Goal: Information Seeking & Learning: Learn about a topic

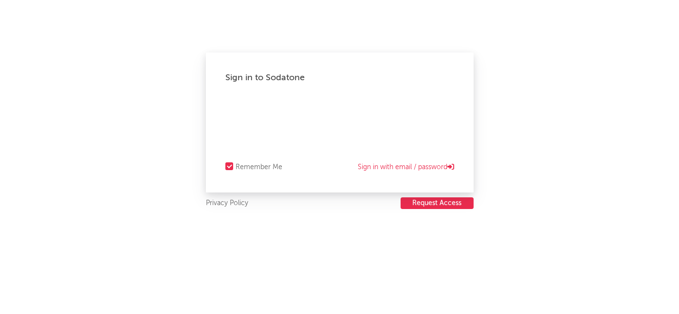
select select "recorded_music"
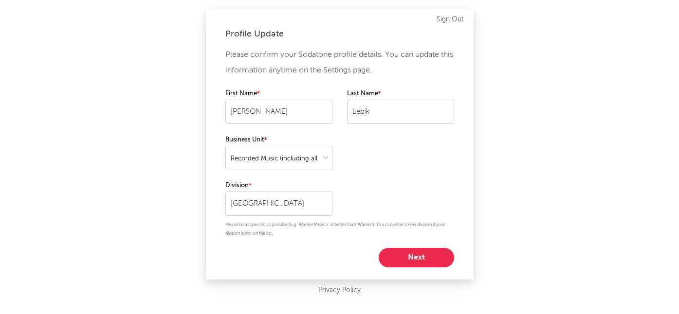
click at [413, 260] on button "Next" at bounding box center [416, 257] width 75 height 19
select select "marketing"
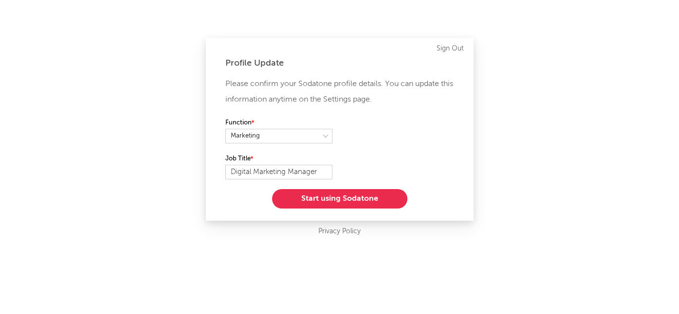
click at [348, 200] on button "Start using Sodatone" at bounding box center [339, 198] width 135 height 19
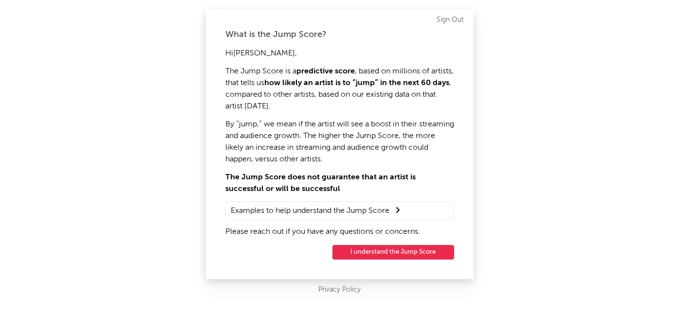
click at [388, 252] on button "I understand the Jump Score" at bounding box center [393, 252] width 122 height 15
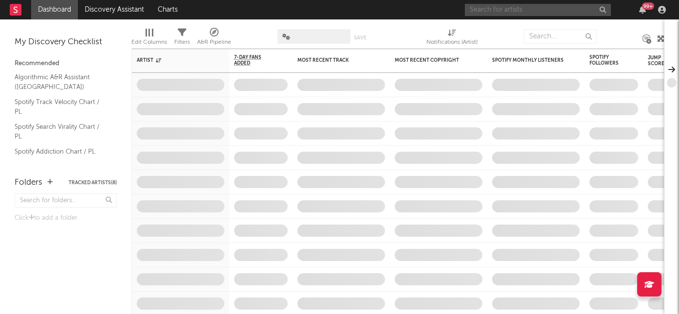
click at [493, 9] on input "text" at bounding box center [538, 10] width 146 height 12
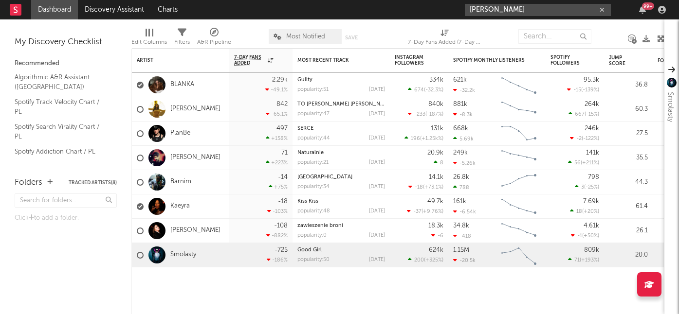
click at [520, 9] on input "[PERSON_NAME]" at bounding box center [538, 10] width 146 height 12
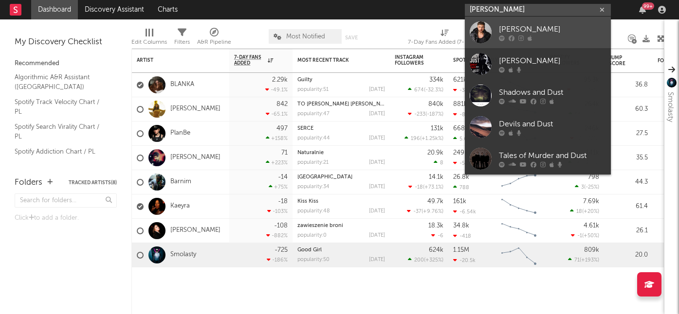
type input "[PERSON_NAME]"
click at [595, 31] on div "[PERSON_NAME]" at bounding box center [552, 29] width 107 height 12
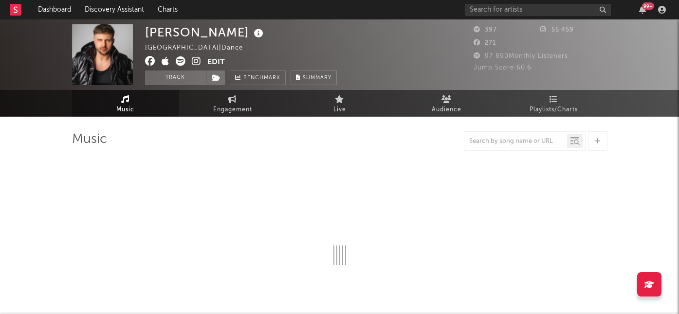
select select "1w"
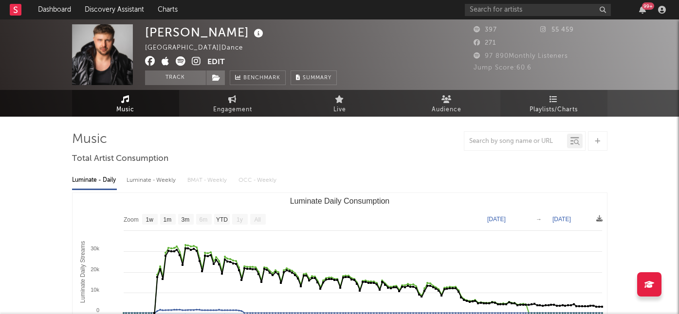
click at [544, 99] on link "Playlists/Charts" at bounding box center [553, 103] width 107 height 27
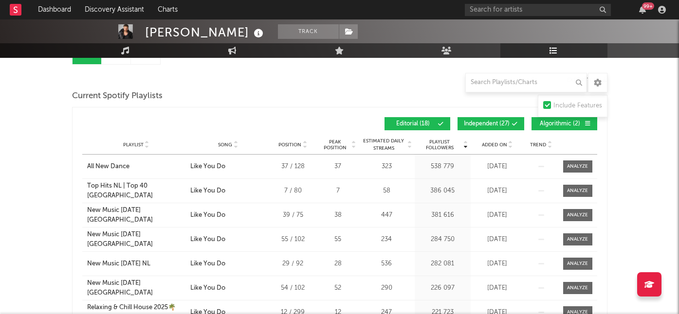
scroll to position [115, 0]
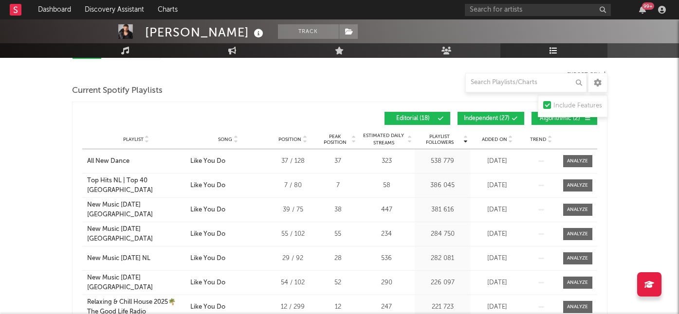
click at [498, 146] on div "Playlist City Song Position Peak Position Estimated Daily Streams Playlist Foll…" at bounding box center [339, 139] width 515 height 19
click at [497, 139] on span "Added On" at bounding box center [494, 140] width 25 height 6
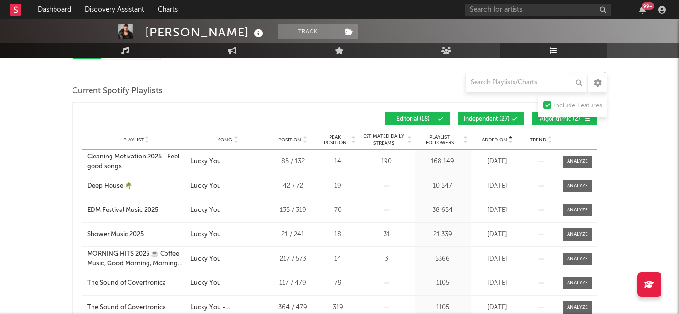
click at [497, 139] on span "Added On" at bounding box center [494, 140] width 25 height 6
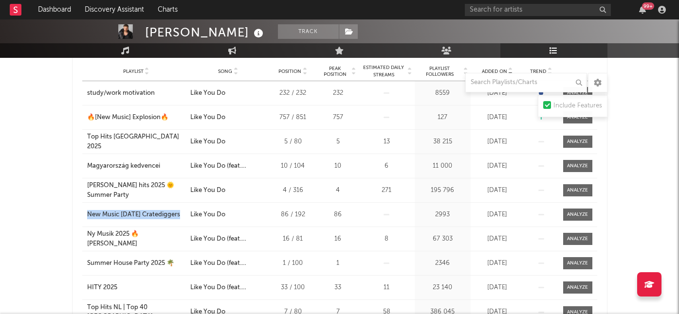
scroll to position [234, 0]
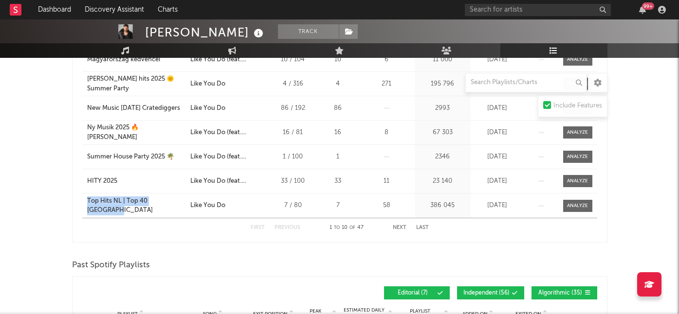
click at [397, 226] on button "Next" at bounding box center [400, 227] width 14 height 5
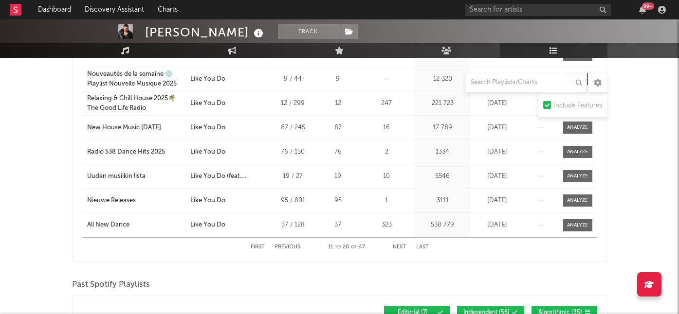
scroll to position [287, 0]
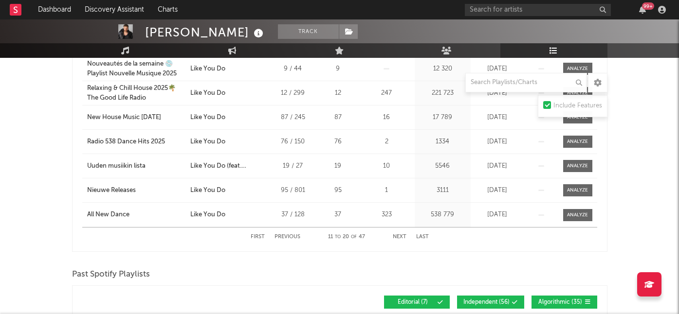
click at [401, 235] on button "Next" at bounding box center [400, 237] width 14 height 5
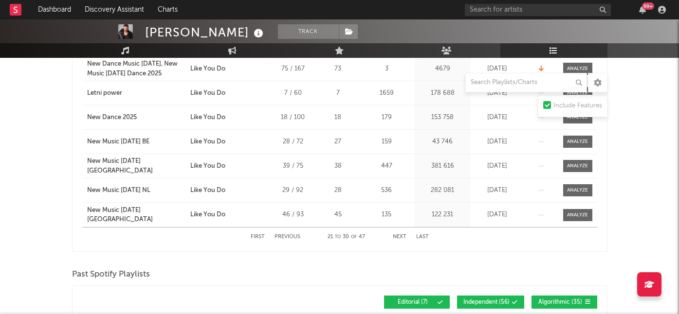
click at [401, 235] on button "Next" at bounding box center [400, 237] width 14 height 5
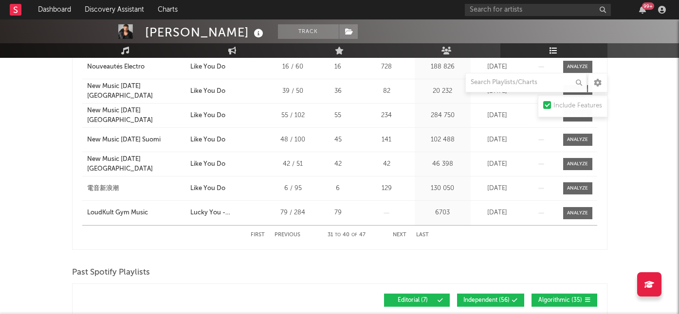
scroll to position [289, 0]
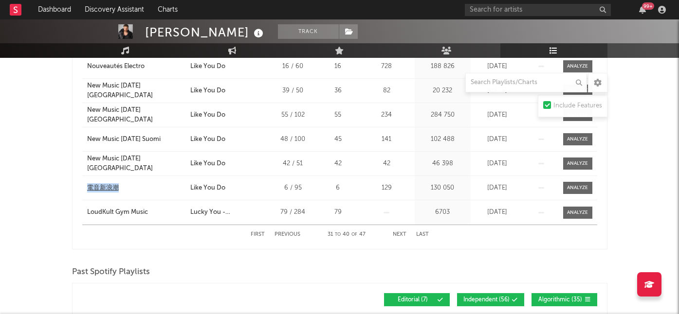
drag, startPoint x: 77, startPoint y: 186, endPoint x: 128, endPoint y: 188, distance: 51.1
click at [128, 188] on div "Added On Playlist Song Position Peak Position Playlist Followers Added On Trend…" at bounding box center [339, 92] width 535 height 316
copy div "電音新浪潮"
drag, startPoint x: 83, startPoint y: 162, endPoint x: 185, endPoint y: 162, distance: 102.7
click at [186, 162] on div "Playlist New Music [DATE] [GEOGRAPHIC_DATA]" at bounding box center [135, 163] width 106 height 19
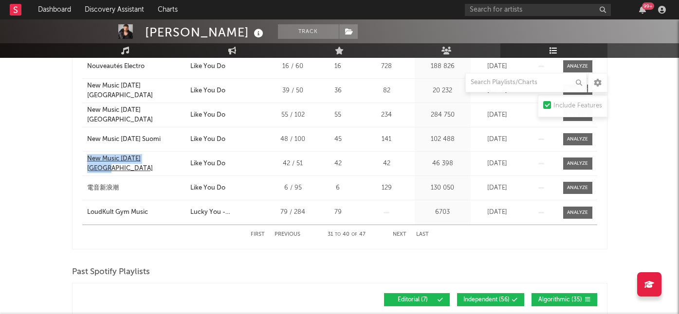
copy div "New Music [DATE] [GEOGRAPHIC_DATA]"
drag, startPoint x: 84, startPoint y: 137, endPoint x: 169, endPoint y: 139, distance: 85.2
click at [169, 139] on div "Added On Playlist Song Position Peak Position Playlist Followers Added On Trend…" at bounding box center [339, 92] width 535 height 316
copy div "New Music [DATE] Suomi"
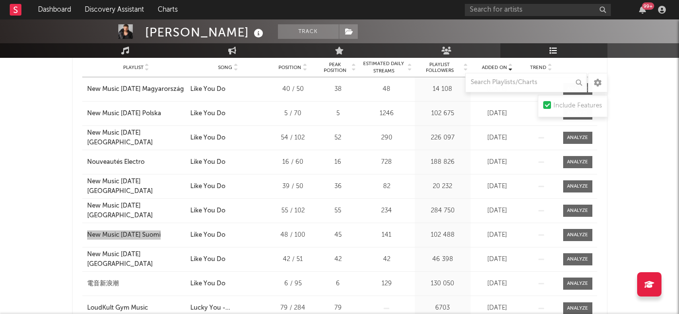
scroll to position [193, 0]
drag, startPoint x: 84, startPoint y: 210, endPoint x: 177, endPoint y: 211, distance: 92.5
click at [178, 212] on div "Playlist New Music [DATE] [GEOGRAPHIC_DATA]" at bounding box center [135, 211] width 106 height 19
copy div "New Music [DATE] [GEOGRAPHIC_DATA]"
drag, startPoint x: 90, startPoint y: 186, endPoint x: 171, endPoint y: 186, distance: 81.8
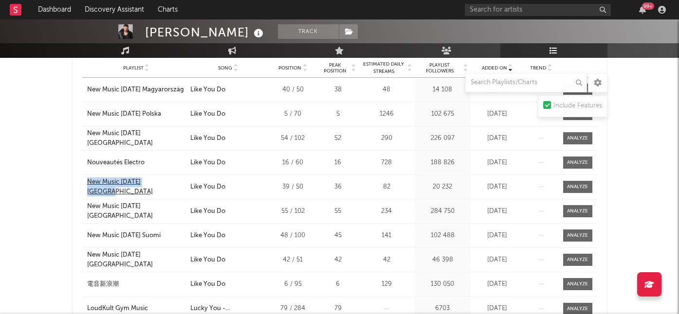
click at [178, 186] on div "Playlist New Music [DATE] [GEOGRAPHIC_DATA]" at bounding box center [135, 187] width 106 height 19
copy div "New Music [DATE] [GEOGRAPHIC_DATA]"
drag, startPoint x: 79, startPoint y: 161, endPoint x: 169, endPoint y: 161, distance: 90.5
click at [172, 161] on div "Added On Playlist Song Position Peak Position Playlist Followers Added On Trend…" at bounding box center [339, 188] width 535 height 316
copy div "Nouveautés Electro"
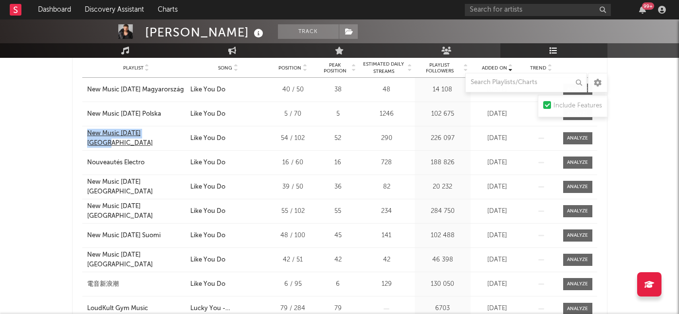
drag, startPoint x: 86, startPoint y: 135, endPoint x: 180, endPoint y: 136, distance: 93.9
click at [179, 136] on div "Playlist New Music [DATE] [GEOGRAPHIC_DATA]" at bounding box center [135, 138] width 106 height 19
copy div "New Music [DATE] [GEOGRAPHIC_DATA]"
drag, startPoint x: 96, startPoint y: 112, endPoint x: 165, endPoint y: 111, distance: 68.1
click at [165, 111] on div "Added On Playlist Song Position Peak Position Playlist Followers Added On Trend…" at bounding box center [339, 188] width 535 height 316
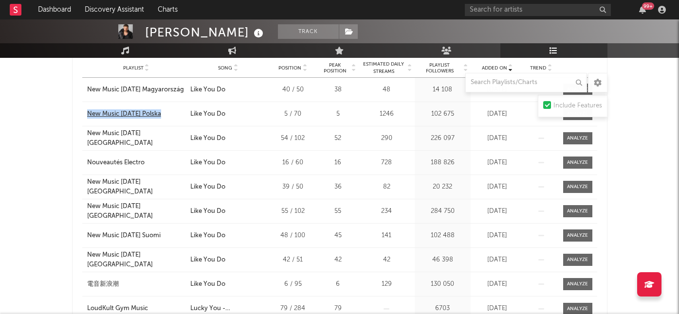
copy div "New Music [DATE] Polska"
drag, startPoint x: 81, startPoint y: 89, endPoint x: 195, endPoint y: 103, distance: 114.3
click at [182, 89] on div "Added On Playlist Song Position Peak Position Playlist Followers Added On Trend…" at bounding box center [339, 188] width 535 height 316
copy div "New Music [DATE] Magyarország"
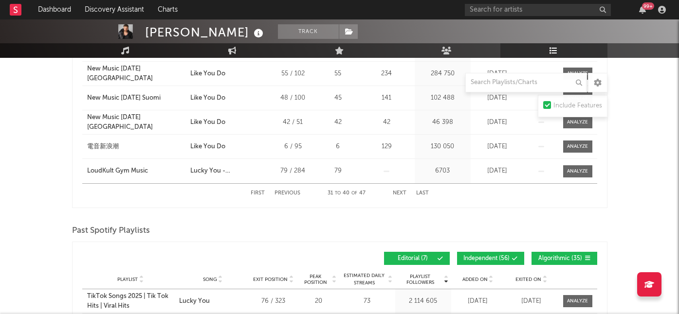
scroll to position [348, 0]
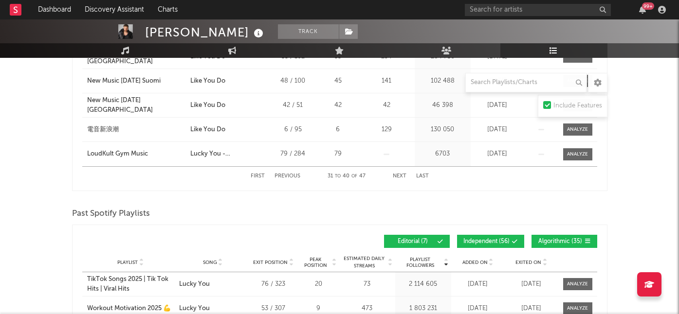
click at [286, 177] on button "Previous" at bounding box center [288, 176] width 26 height 5
drag, startPoint x: 81, startPoint y: 151, endPoint x: 190, endPoint y: 151, distance: 108.5
click at [190, 151] on div "Added On Playlist Song Position Peak Position Playlist Followers Added On Trend…" at bounding box center [339, 33] width 535 height 316
copy div "New Music [DATE] Denmark City Song"
drag, startPoint x: 81, startPoint y: 128, endPoint x: 163, endPoint y: 128, distance: 81.8
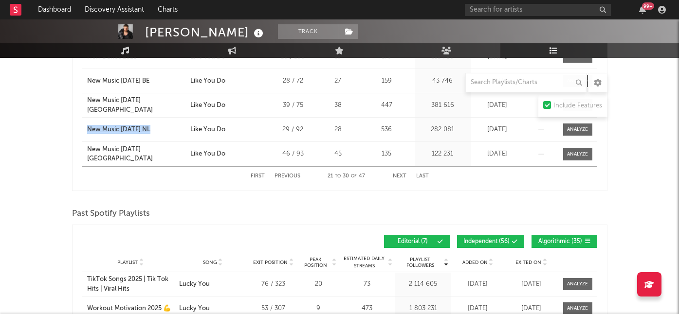
click at [163, 128] on div "Added On Playlist Song Position Peak Position Playlist Followers Added On Trend…" at bounding box center [339, 33] width 535 height 316
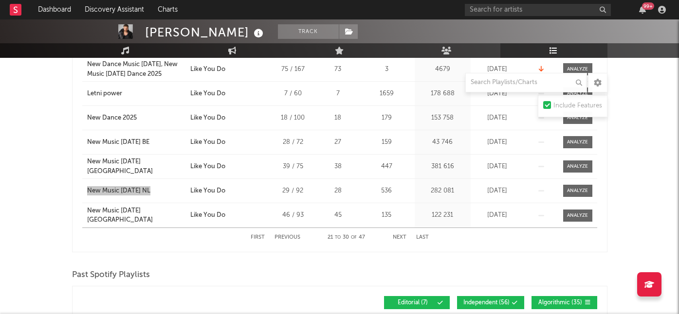
scroll to position [281, 0]
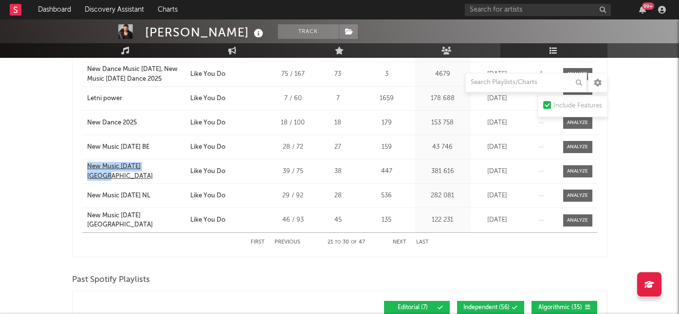
drag, startPoint x: 83, startPoint y: 170, endPoint x: 168, endPoint y: 168, distance: 85.2
click at [168, 169] on div "Playlist New Music [DATE] [GEOGRAPHIC_DATA]" at bounding box center [135, 171] width 106 height 19
drag, startPoint x: 81, startPoint y: 145, endPoint x: 161, endPoint y: 145, distance: 80.3
click at [162, 145] on div "Added On Playlist Song Position Peak Position Playlist Followers Added On Trend…" at bounding box center [339, 100] width 535 height 316
click at [18, 157] on div "[PERSON_NAME] Dust Track Poland | Dance Edit Track Benchmark Summary 397 55 459…" at bounding box center [339, 201] width 679 height 927
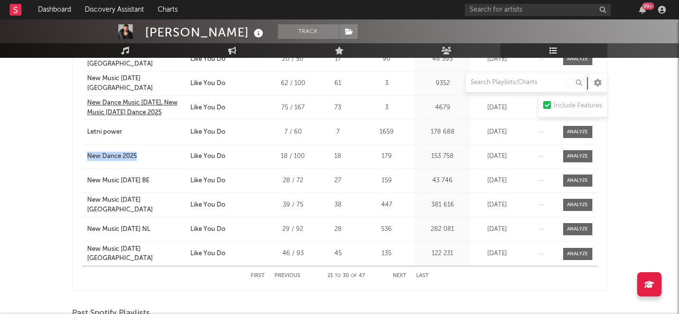
scroll to position [245, 0]
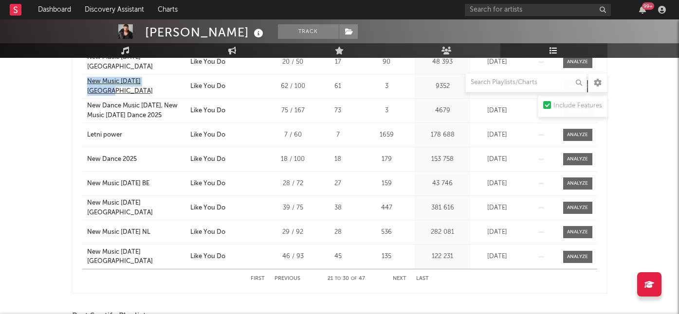
drag, startPoint x: 84, startPoint y: 84, endPoint x: 167, endPoint y: 84, distance: 82.7
click at [167, 84] on div "Playlist New Music [DATE] [GEOGRAPHIC_DATA]" at bounding box center [135, 86] width 106 height 19
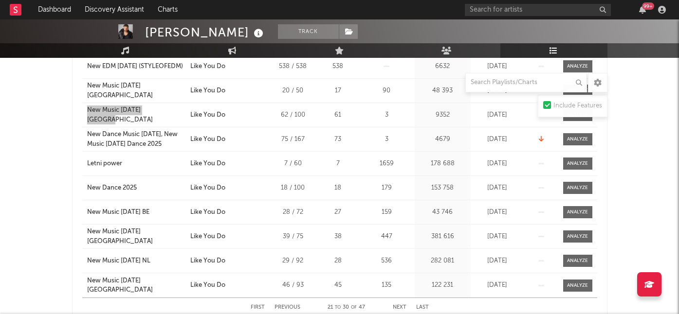
scroll to position [212, 0]
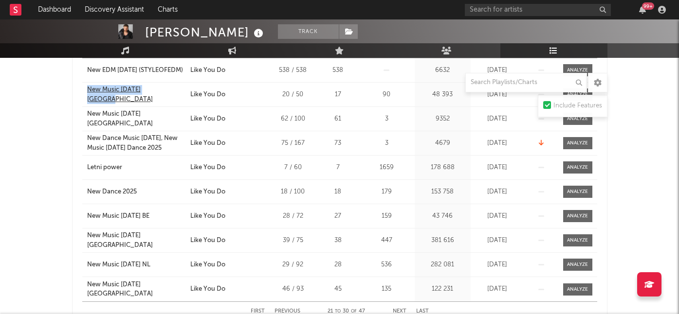
drag, startPoint x: 81, startPoint y: 93, endPoint x: 172, endPoint y: 92, distance: 90.5
click at [172, 92] on div "Added On Playlist Song Position Peak Position Playlist Followers Added On Trend…" at bounding box center [339, 169] width 535 height 316
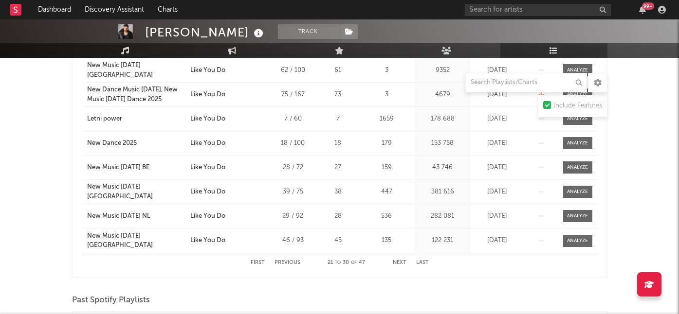
scroll to position [256, 0]
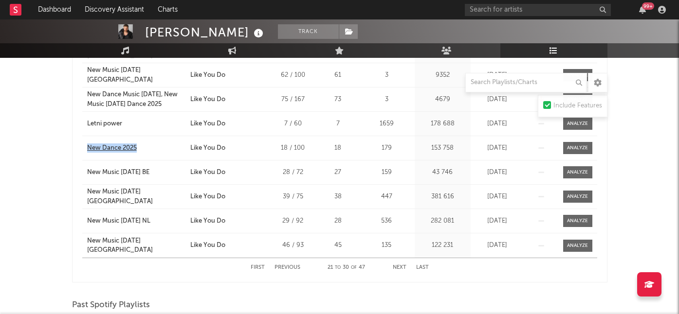
drag, startPoint x: 82, startPoint y: 146, endPoint x: 143, endPoint y: 149, distance: 60.4
click at [149, 147] on div "Playlist New Dance 2025" at bounding box center [135, 149] width 106 height 10
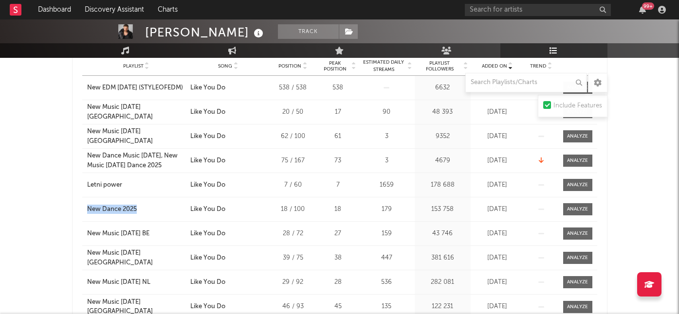
scroll to position [194, 0]
drag, startPoint x: 55, startPoint y: 187, endPoint x: 63, endPoint y: 186, distance: 7.3
click at [55, 186] on div "[PERSON_NAME] Dust Track Poland | Dance Edit Track Benchmark Summary 397 55 459…" at bounding box center [339, 288] width 679 height 927
drag, startPoint x: 80, startPoint y: 183, endPoint x: 144, endPoint y: 184, distance: 63.3
click at [143, 184] on div "Added On Playlist Song Position Peak Position Playlist Followers Added On Trend…" at bounding box center [339, 187] width 535 height 316
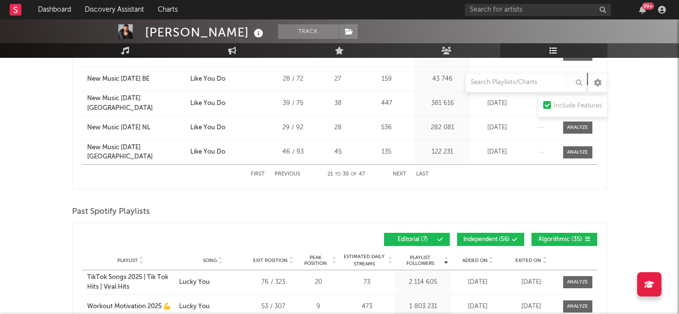
scroll to position [350, 0]
click at [283, 174] on button "Previous" at bounding box center [288, 173] width 26 height 5
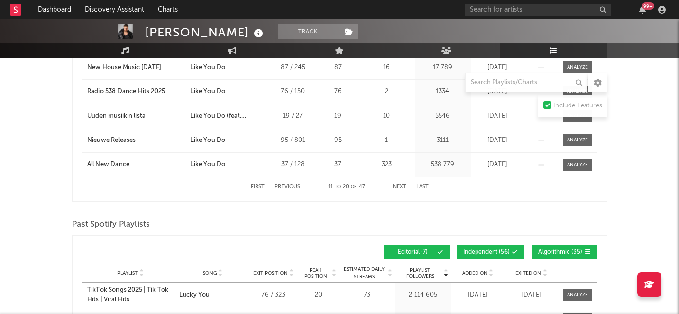
scroll to position [334, 0]
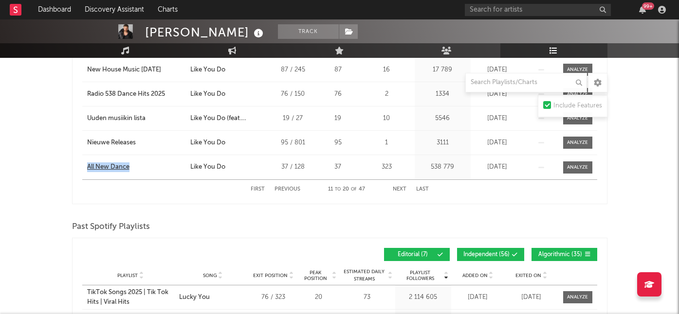
drag, startPoint x: 82, startPoint y: 168, endPoint x: 142, endPoint y: 167, distance: 59.4
click at [144, 168] on div "Playlist All New Dance" at bounding box center [135, 168] width 106 height 10
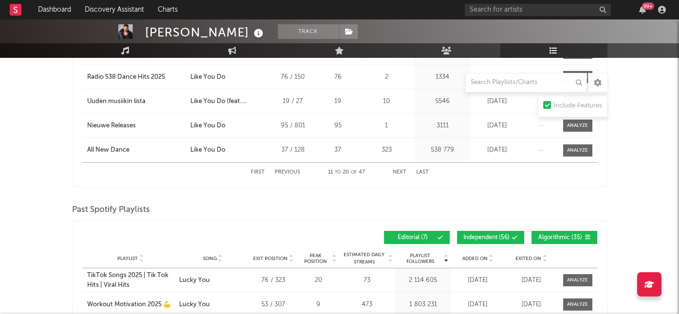
scroll to position [361, 0]
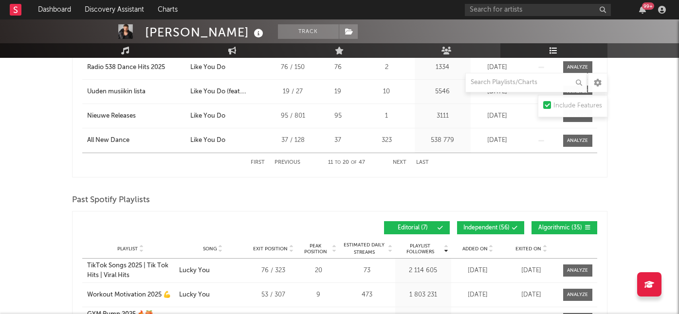
click at [288, 161] on button "Previous" at bounding box center [288, 162] width 26 height 5
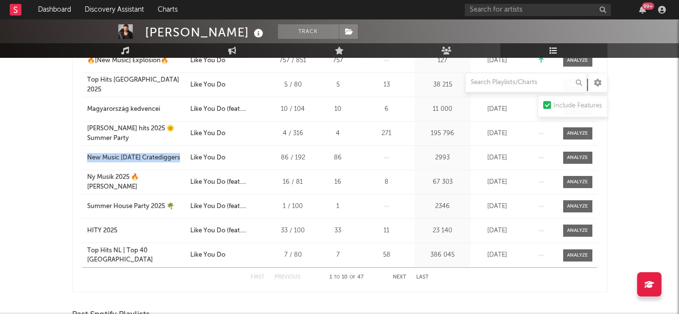
scroll to position [197, 0]
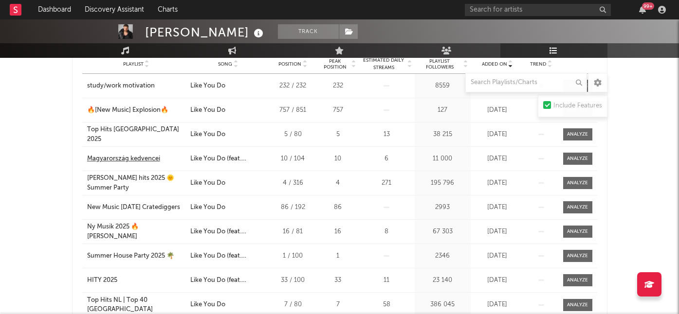
drag, startPoint x: 14, startPoint y: 157, endPoint x: 93, endPoint y: 161, distance: 78.9
click at [14, 157] on div "[PERSON_NAME] Dust Track [GEOGRAPHIC_DATA] | Dance Edit Track Benchmark Summary…" at bounding box center [339, 286] width 679 height 927
drag, startPoint x: 82, startPoint y: 159, endPoint x: 164, endPoint y: 158, distance: 81.8
click at [165, 158] on div "Playlist Magyarország kedvencei" at bounding box center [135, 159] width 106 height 10
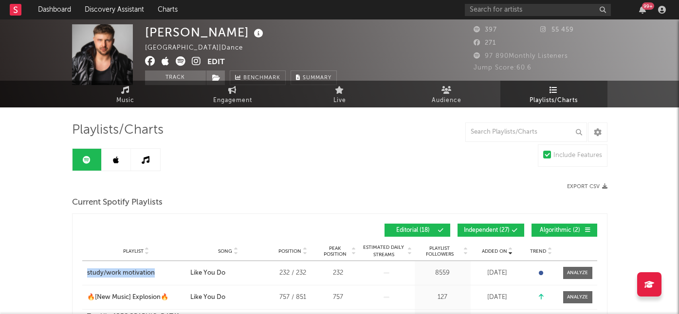
scroll to position [43, 0]
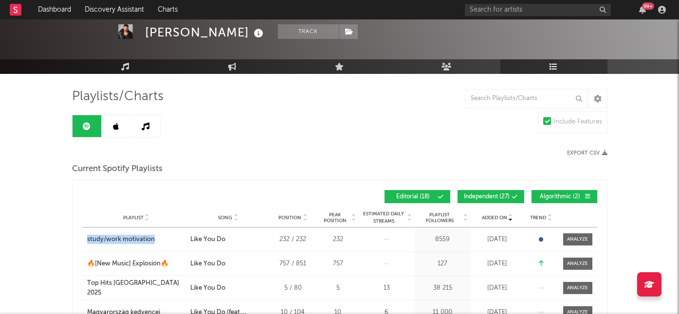
click at [117, 126] on icon at bounding box center [116, 127] width 6 height 8
